Goal: Information Seeking & Learning: Learn about a topic

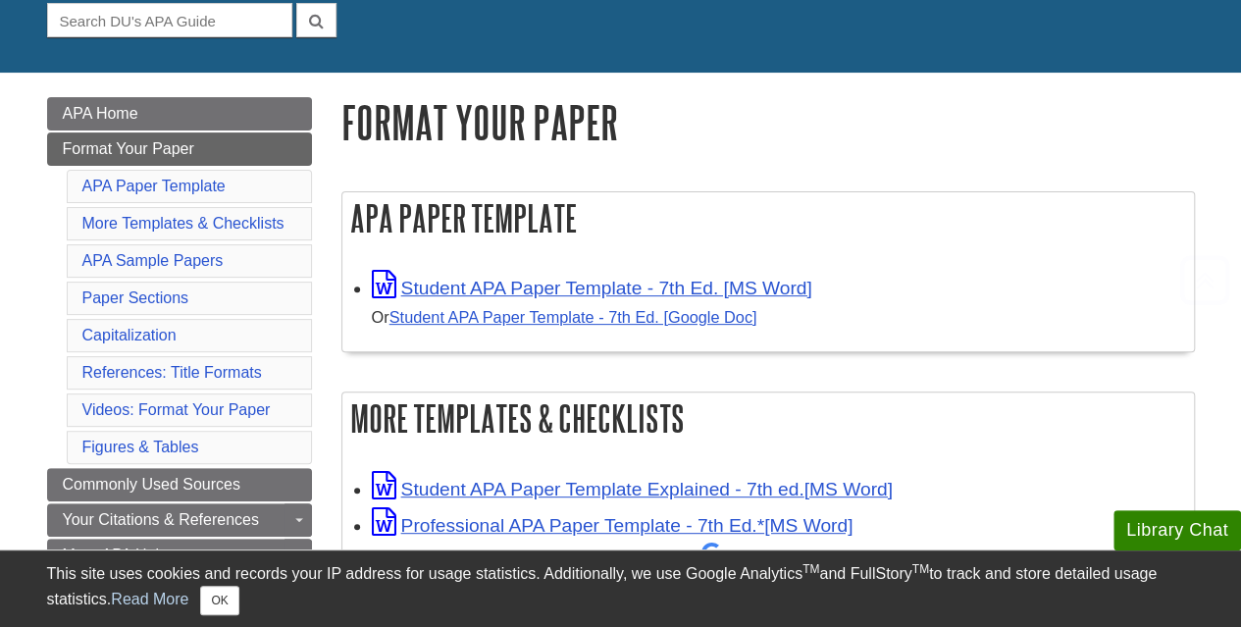
scroll to position [294, 0]
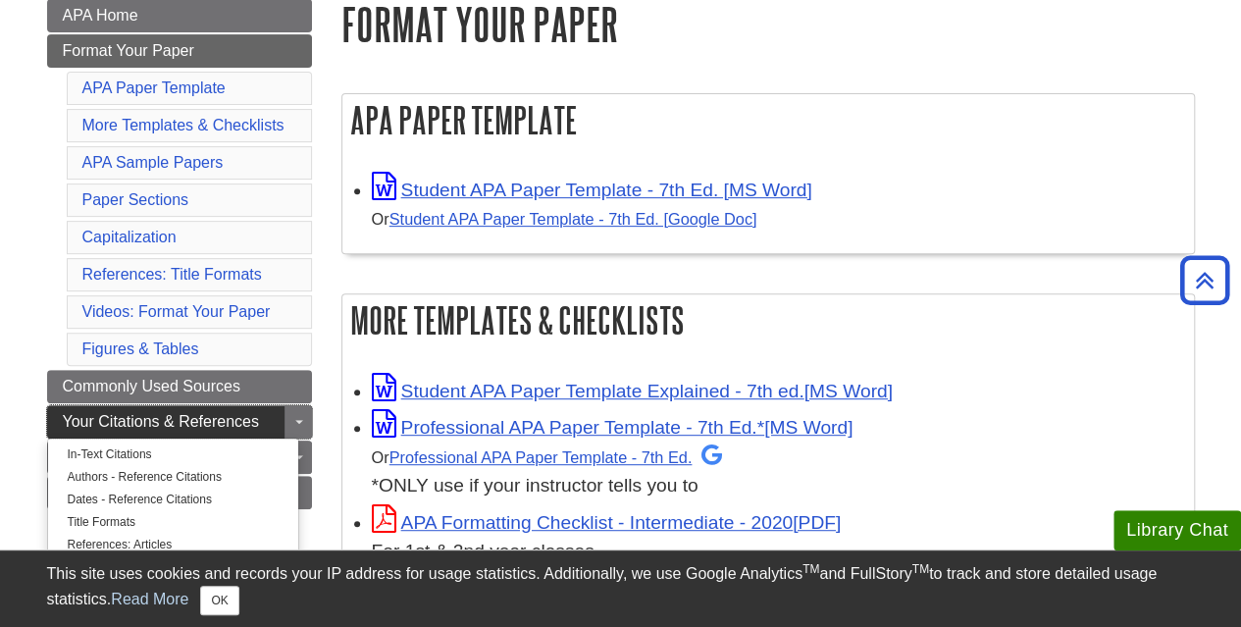
click at [179, 413] on span "Your Citations & References" at bounding box center [161, 421] width 196 height 17
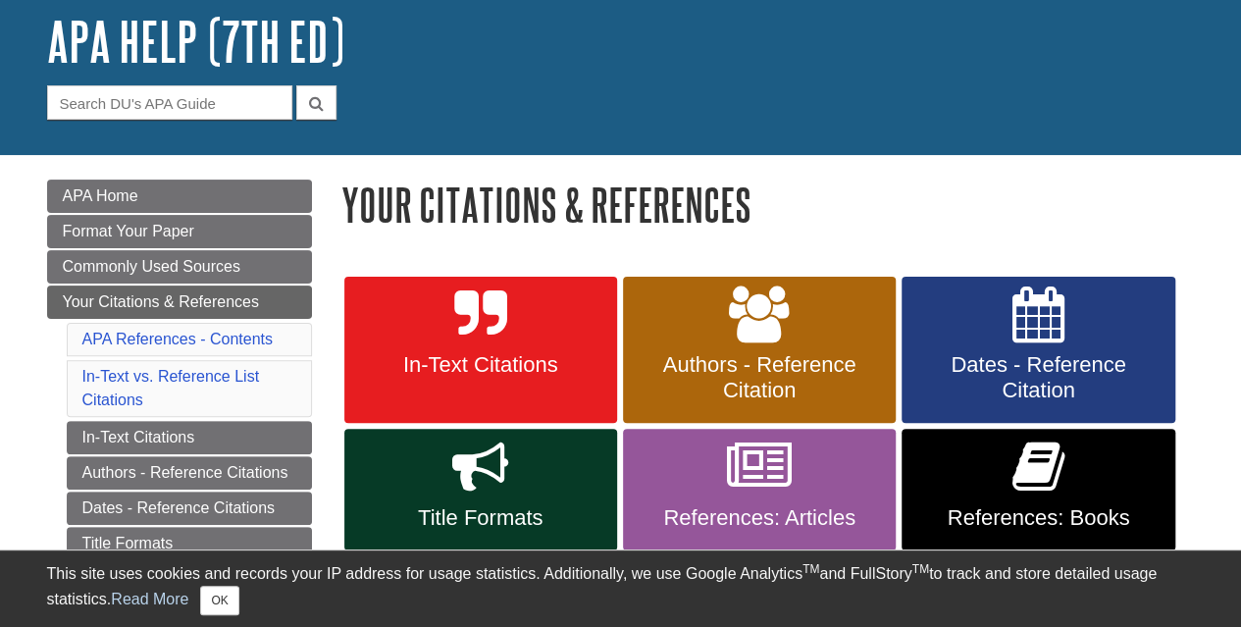
scroll to position [294, 0]
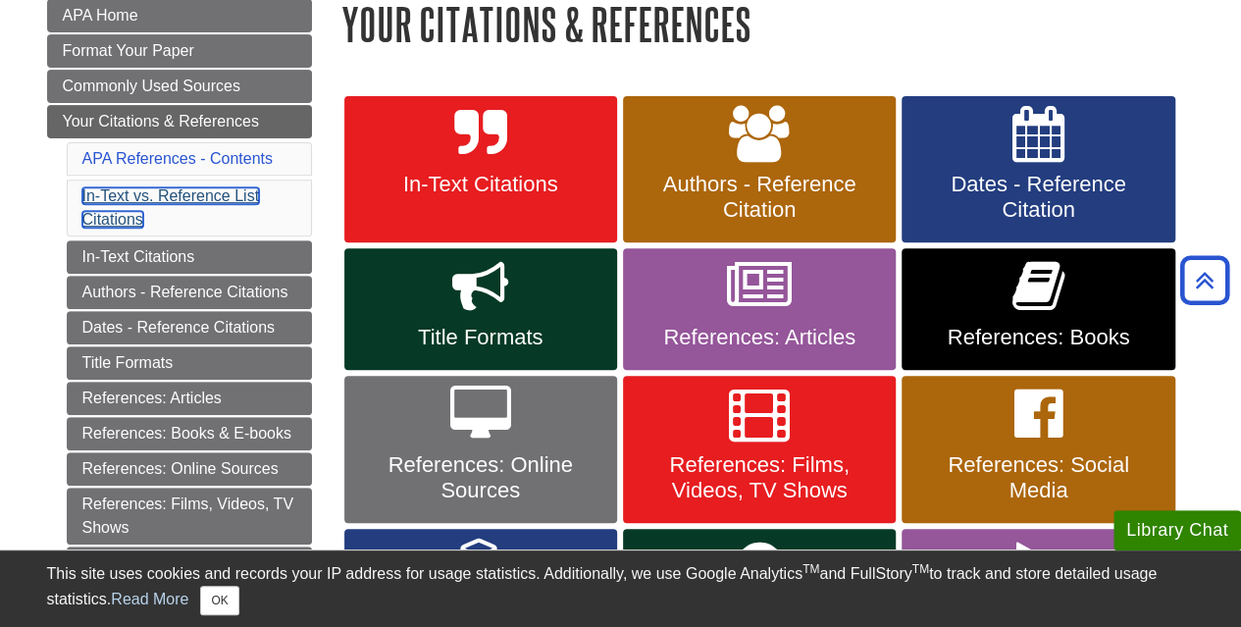
click at [220, 195] on link "In-Text vs. Reference List Citations" at bounding box center [171, 207] width 178 height 40
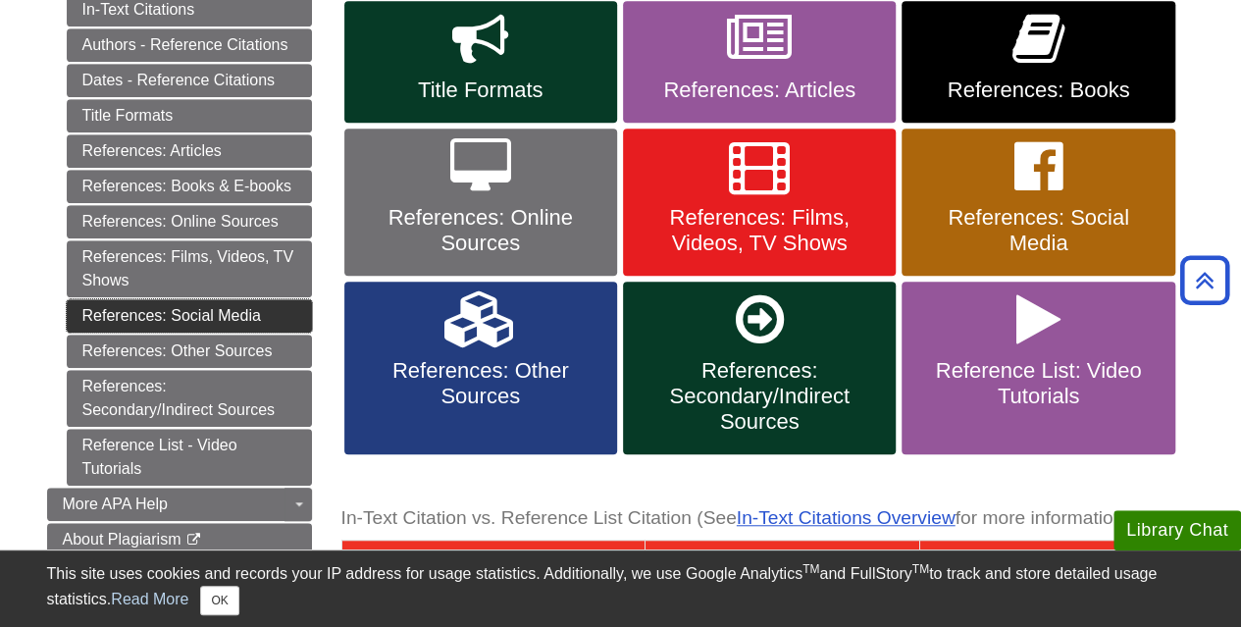
scroll to position [443, 0]
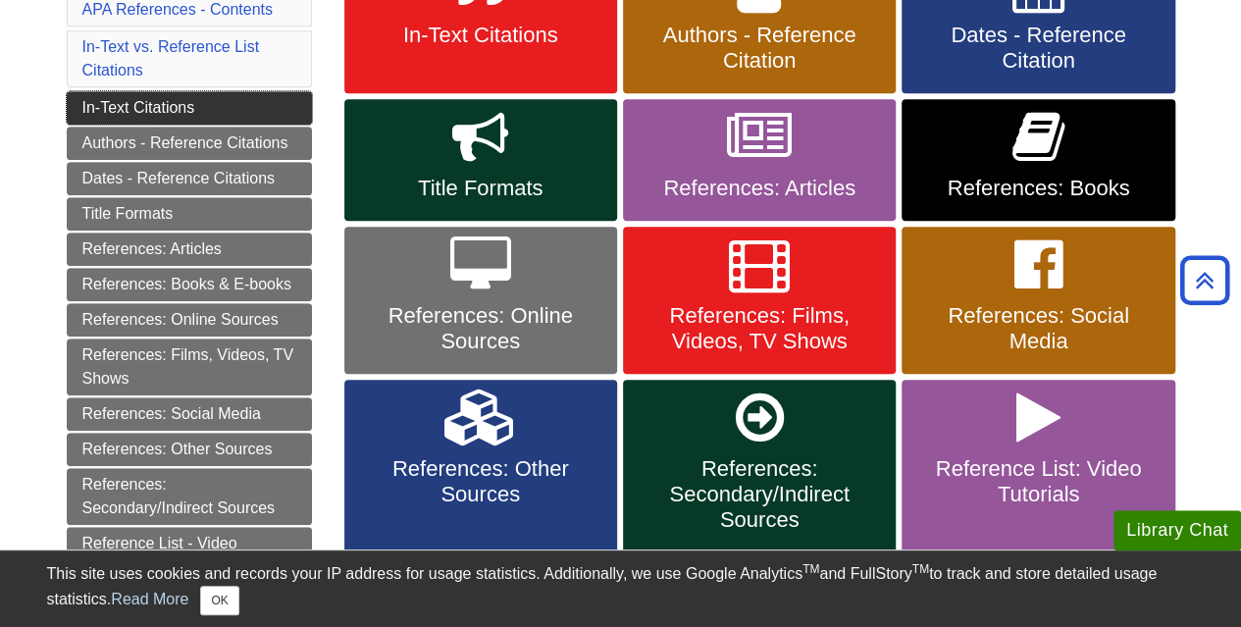
click at [181, 106] on link "In-Text Citations" at bounding box center [189, 107] width 245 height 33
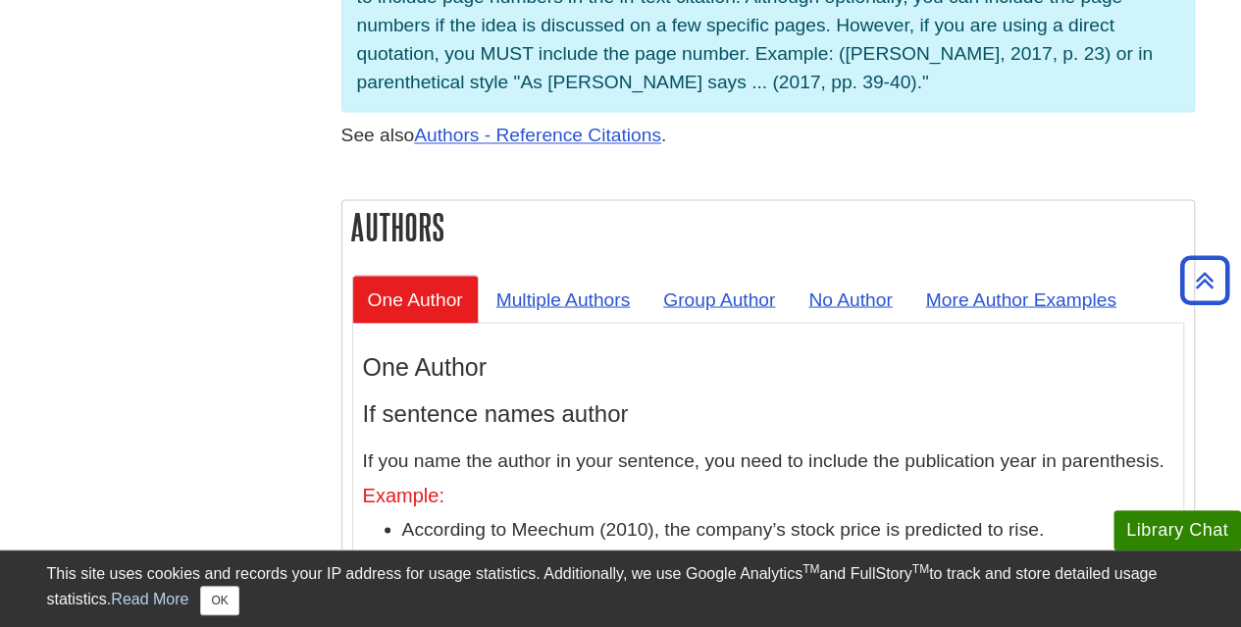
scroll to position [1766, 0]
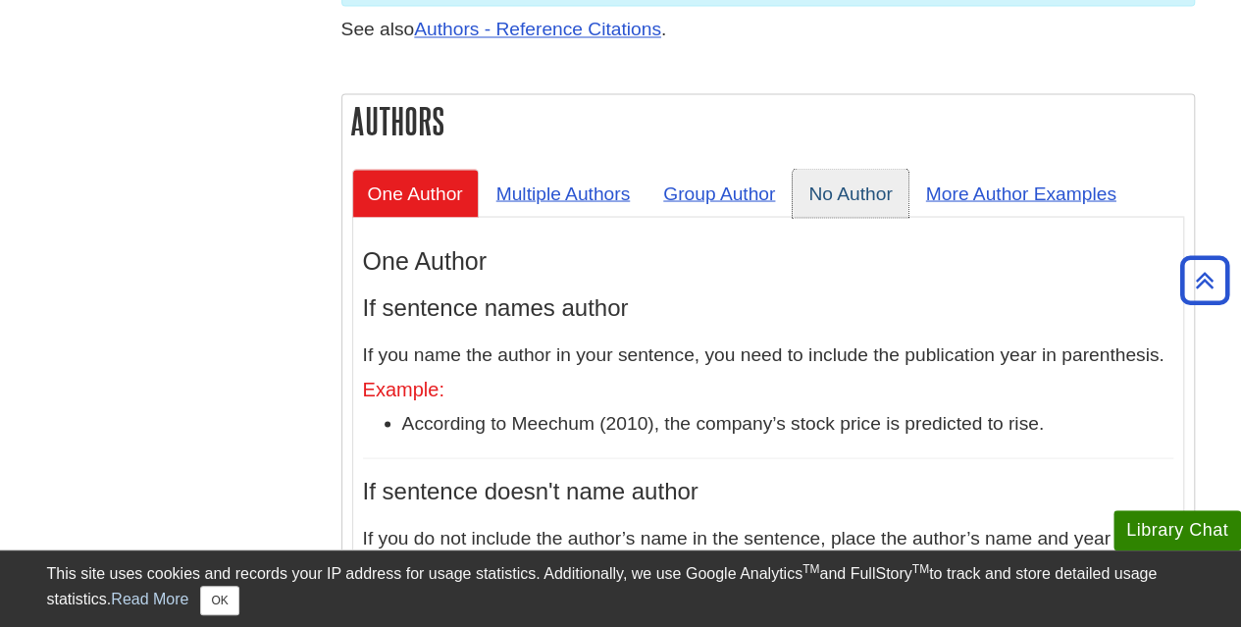
click at [849, 169] on link "No Author" at bounding box center [850, 193] width 115 height 48
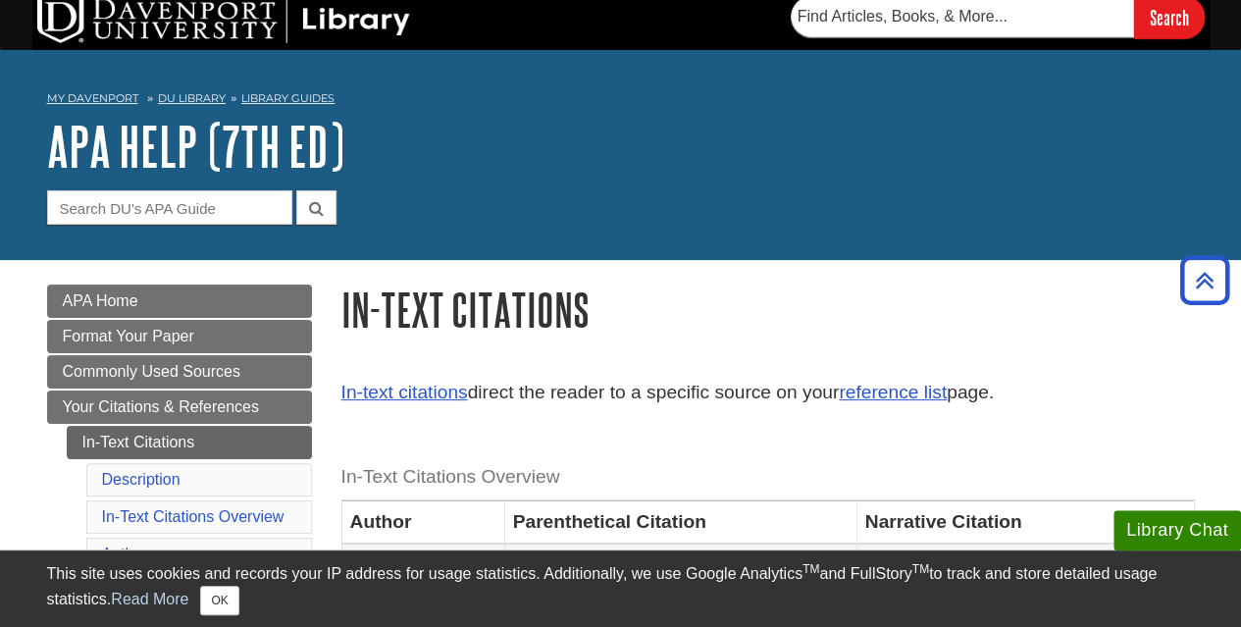
scroll to position [0, 0]
